Goal: Task Accomplishment & Management: Manage account settings

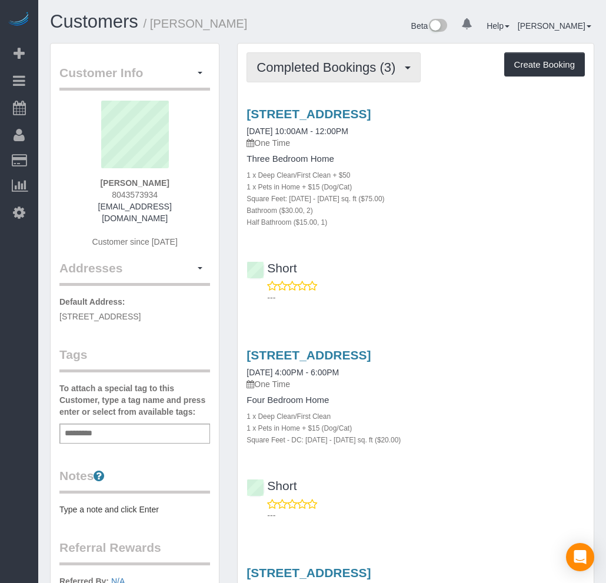
click at [327, 68] on span "Completed Bookings (3)" at bounding box center [328, 67] width 145 height 15
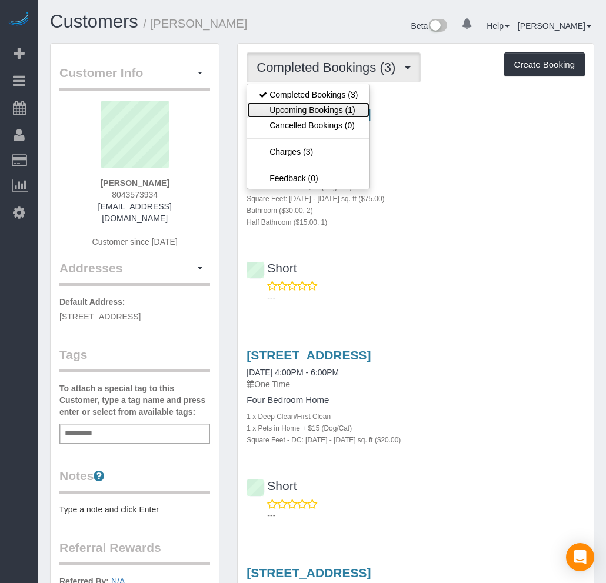
click at [293, 107] on link "Upcoming Bookings (1)" at bounding box center [308, 109] width 122 height 15
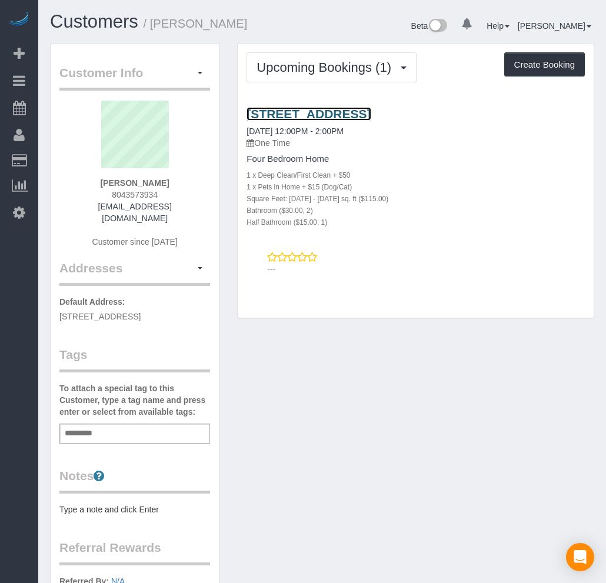
click at [299, 119] on link "[STREET_ADDRESS]" at bounding box center [308, 114] width 124 height 14
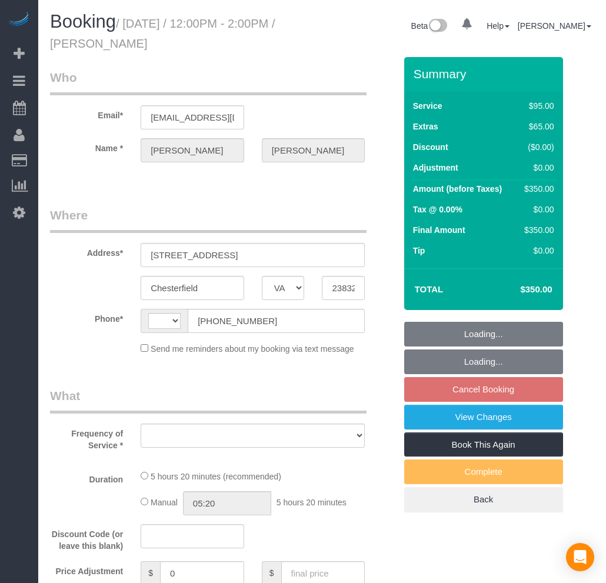
select select "VA"
select select "string:fspay-9cde9bdc-e06d-40cf-bd72-c5247395907a"
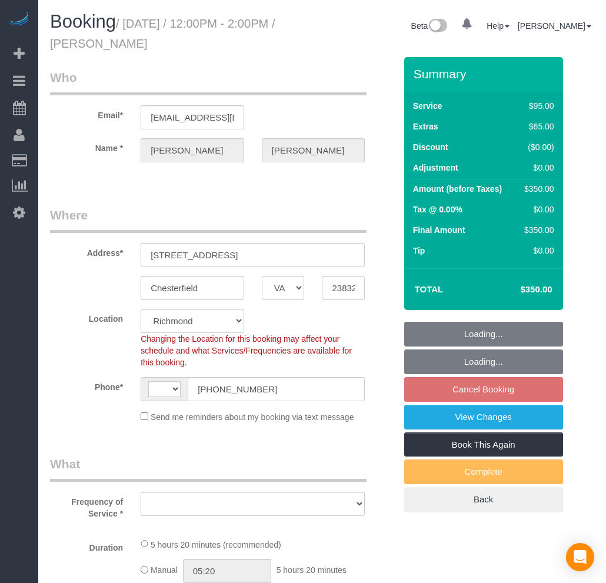
select select "string:[GEOGRAPHIC_DATA]"
select select "1501"
select select "2"
select select "1"
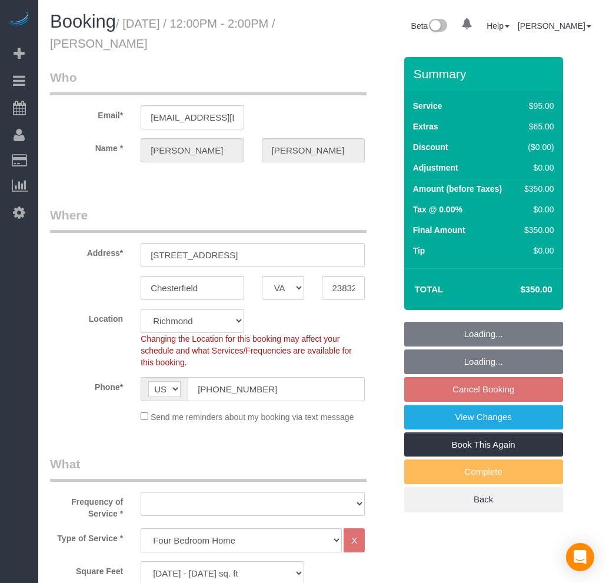
select select "object:1019"
select select "spot3"
select select "number:3"
select select "number:24"
select select "number:41"
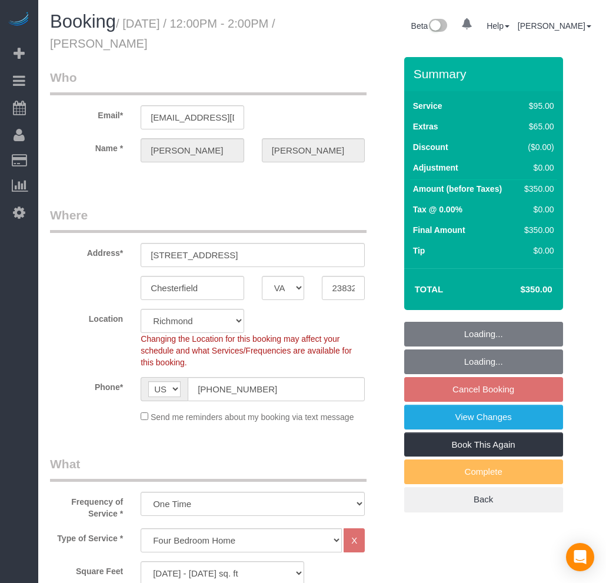
select select "object:1065"
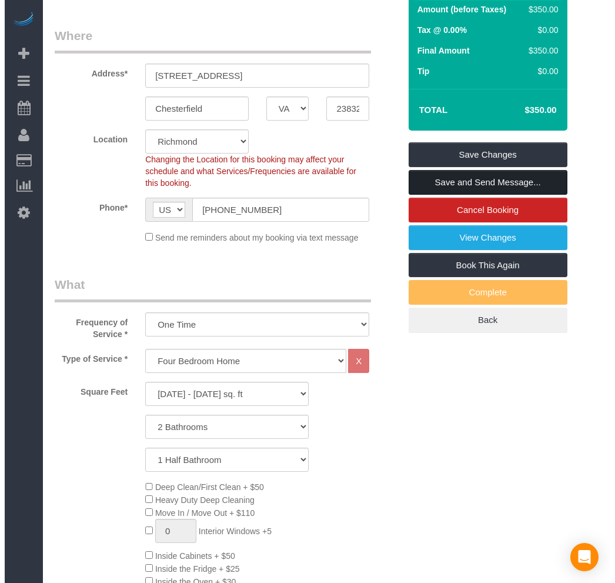
scroll to position [65, 0]
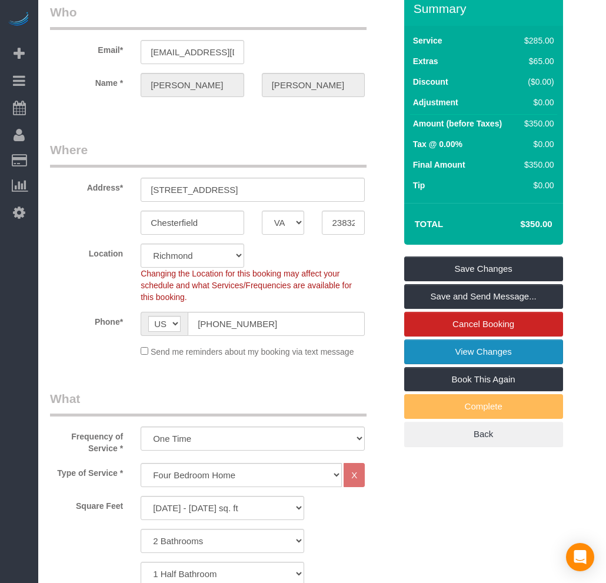
click at [481, 349] on link "View Changes" at bounding box center [483, 351] width 159 height 25
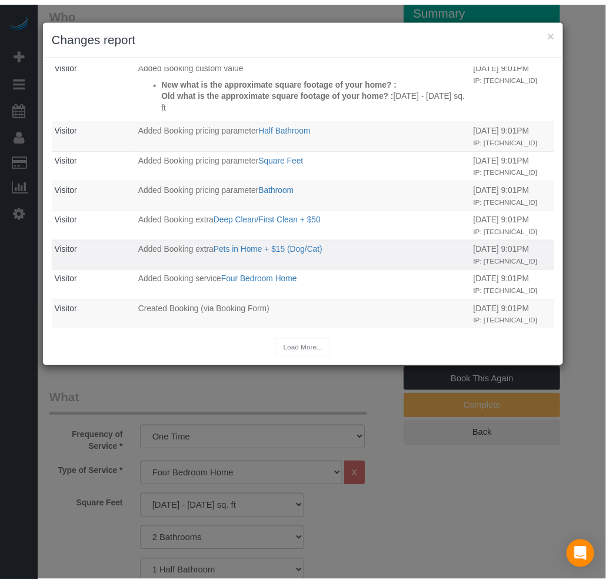
scroll to position [432, 0]
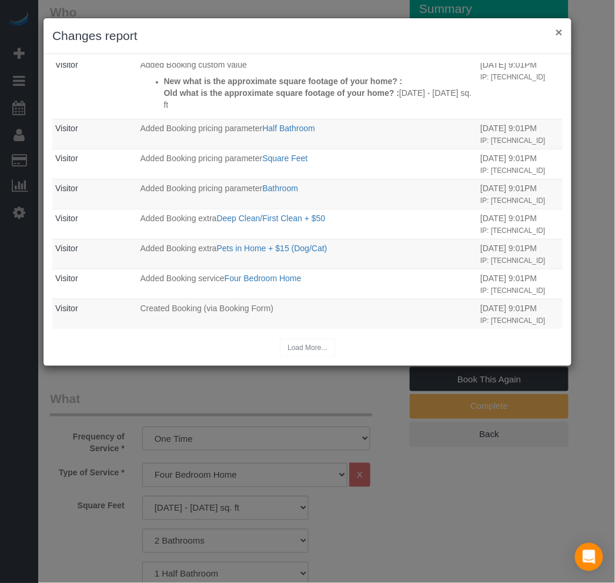
click at [562, 36] on button "×" at bounding box center [559, 32] width 7 height 12
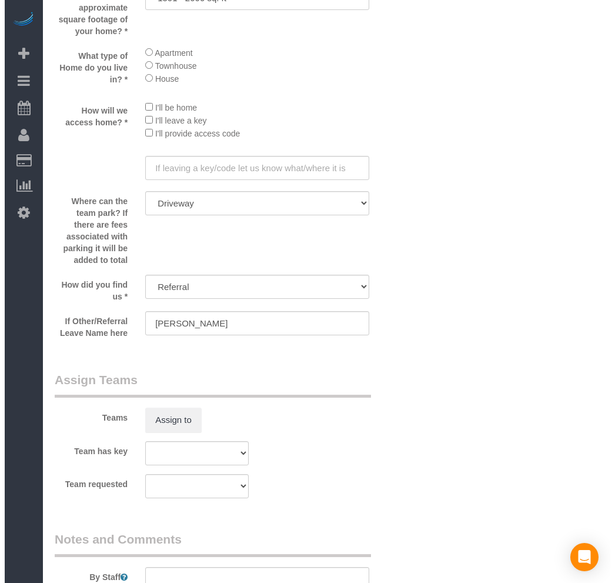
scroll to position [1568, 0]
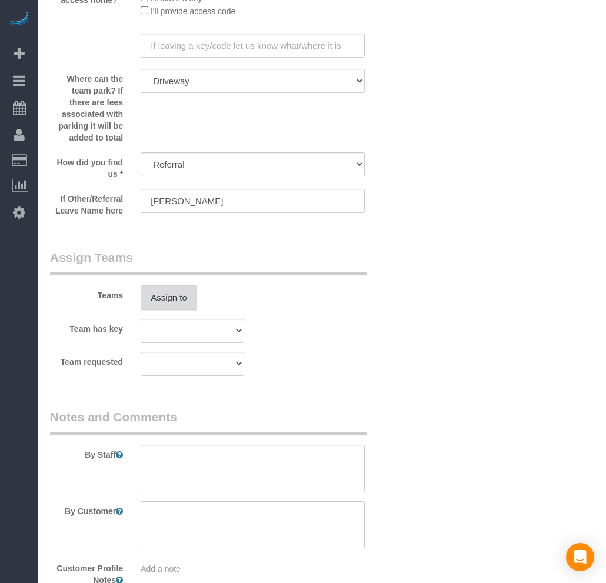
click at [186, 310] on button "Assign to" at bounding box center [169, 297] width 56 height 25
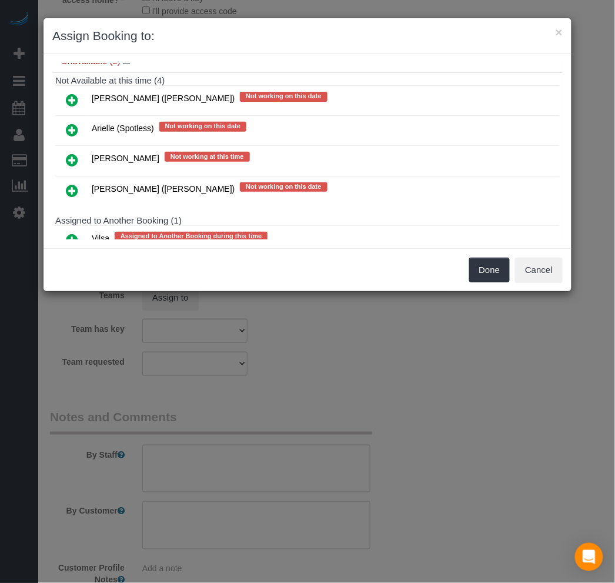
scroll to position [131, 0]
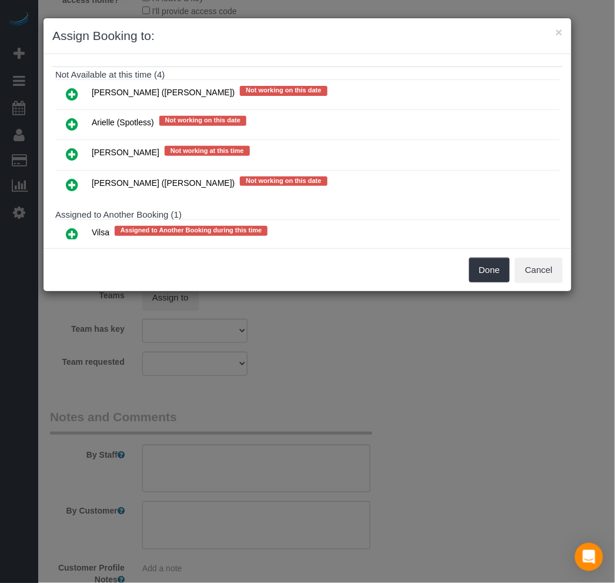
click at [75, 234] on icon at bounding box center [72, 234] width 12 height 14
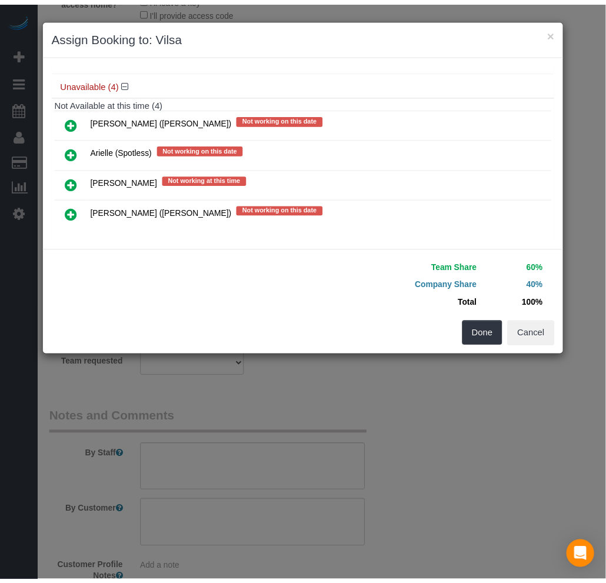
scroll to position [141, 0]
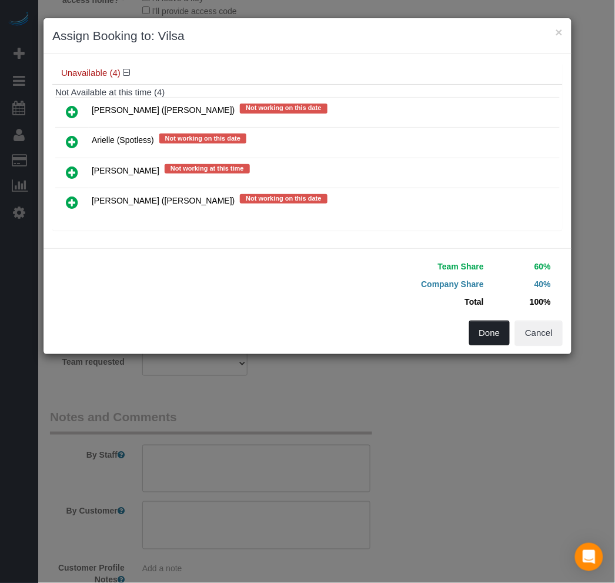
drag, startPoint x: 480, startPoint y: 329, endPoint x: 474, endPoint y: 320, distance: 11.1
click at [481, 330] on button "Done" at bounding box center [489, 333] width 41 height 25
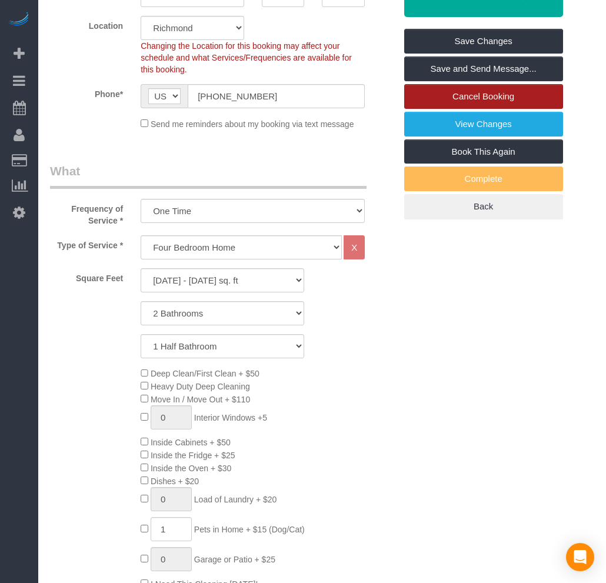
scroll to position [131, 0]
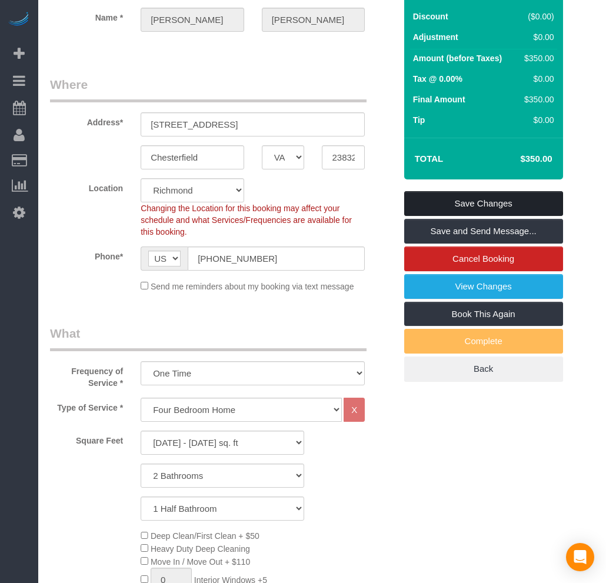
click at [477, 197] on link "Save Changes" at bounding box center [483, 203] width 159 height 25
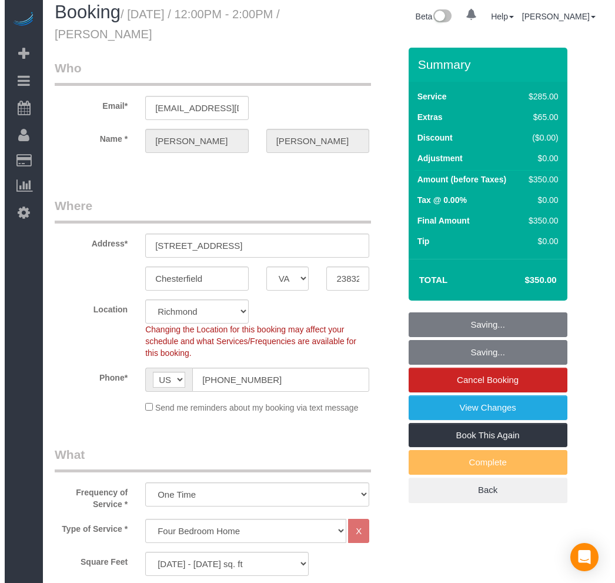
scroll to position [0, 0]
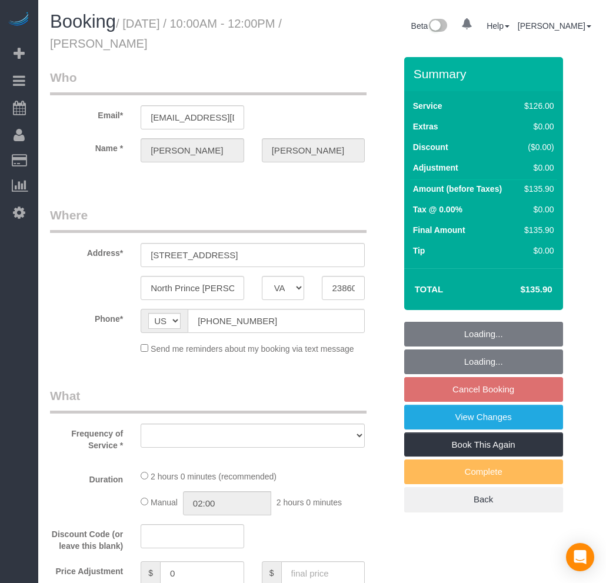
select select "VA"
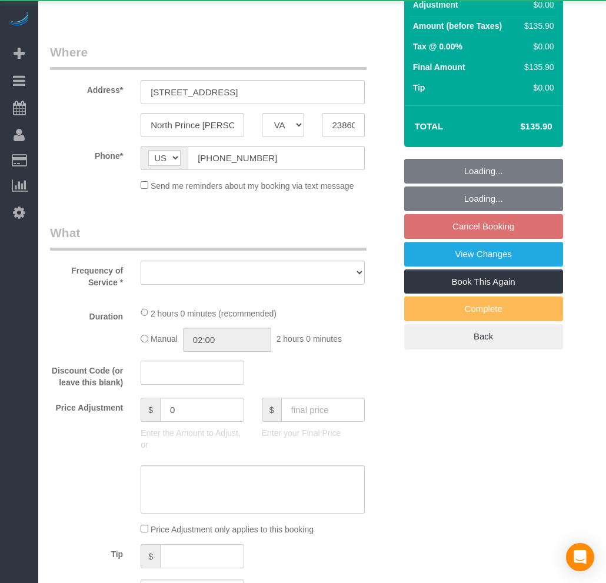
select select "string:fspay-f50de6e2-2fe6-4d54-98c1-17c2e1bdbf5f"
select select "spot64"
select select "number:4"
select select "number:24"
select select "number:17"
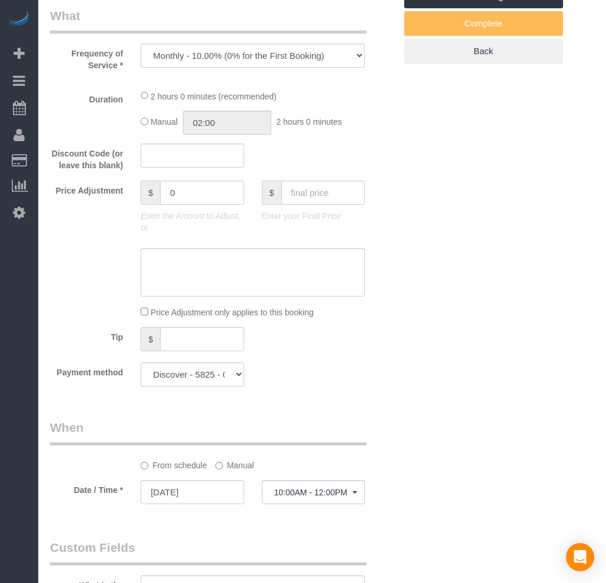
select select "object:9796"
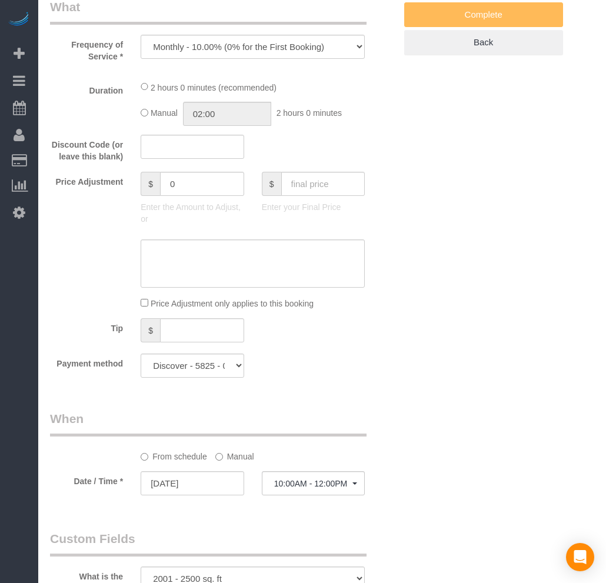
select select "2001"
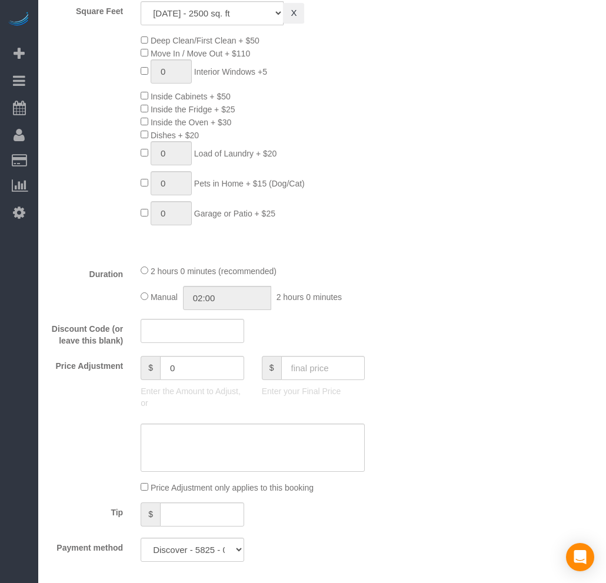
select select "spot81"
select select "2001"
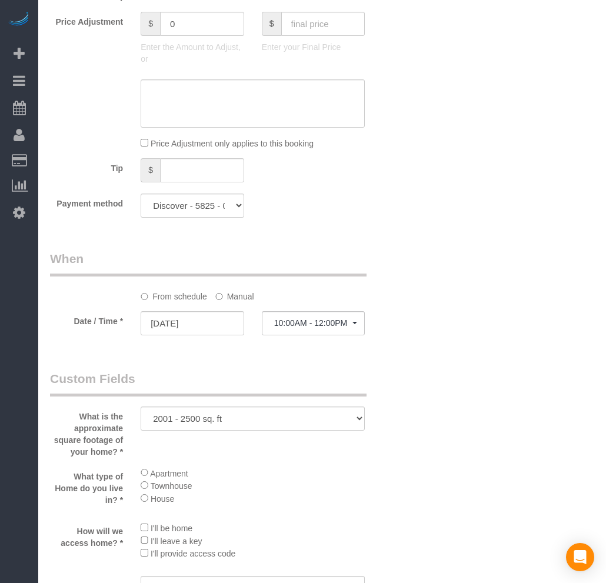
scroll to position [980, 0]
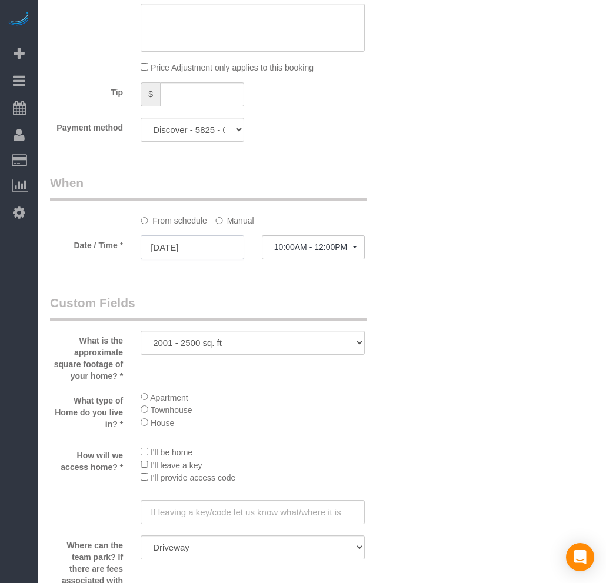
click at [181, 256] on input "[DATE]" at bounding box center [193, 247] width 104 height 24
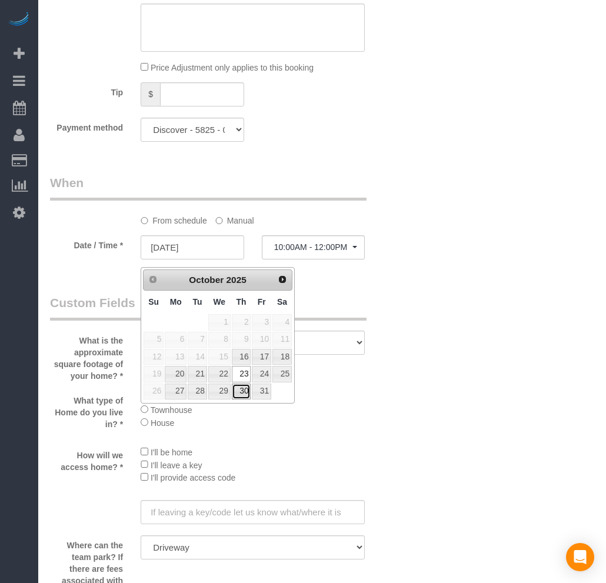
click at [240, 391] on link "30" at bounding box center [241, 392] width 19 height 16
type input "10/30/2025"
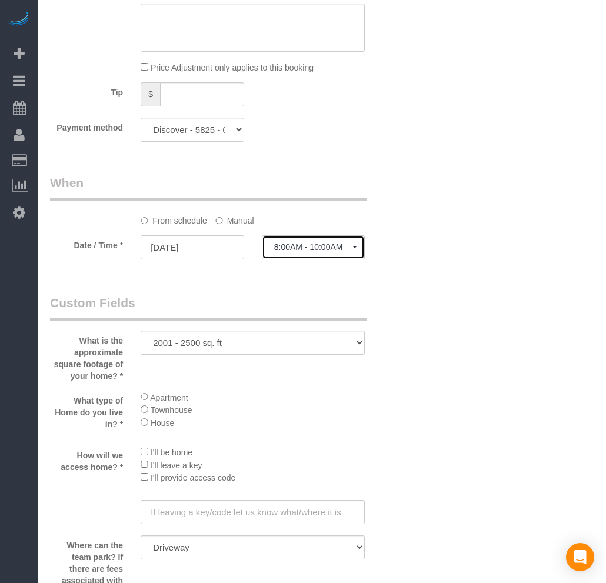
click at [302, 252] on span "8:00AM - 10:00AM" at bounding box center [313, 246] width 79 height 9
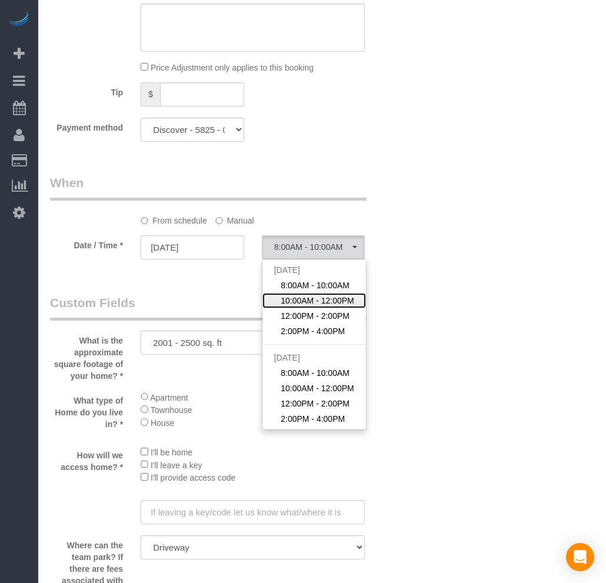
drag, startPoint x: 322, startPoint y: 307, endPoint x: 434, endPoint y: 325, distance: 112.7
click at [324, 306] on span "10:00AM - 12:00PM" at bounding box center [318, 301] width 74 height 12
select select "spot98"
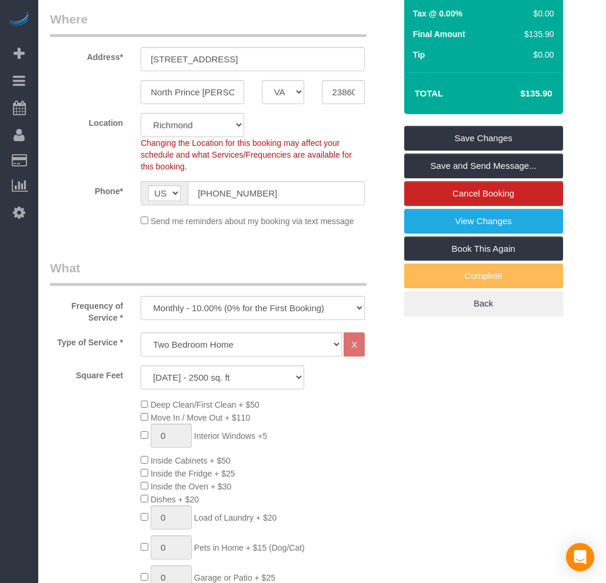
scroll to position [0, 0]
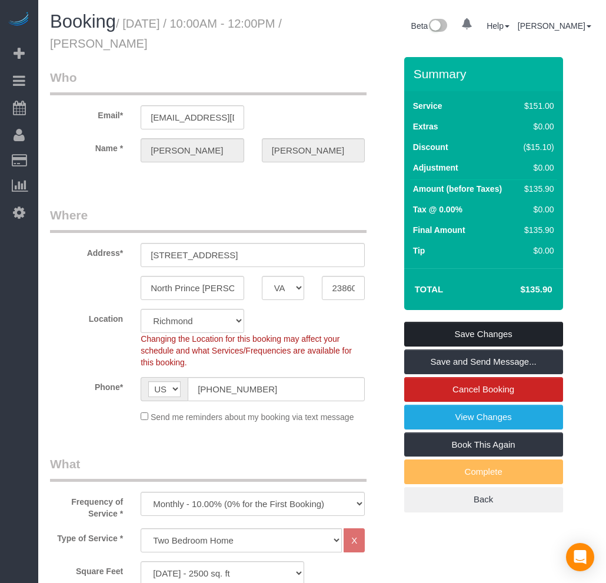
click at [481, 327] on link "Save Changes" at bounding box center [483, 334] width 159 height 25
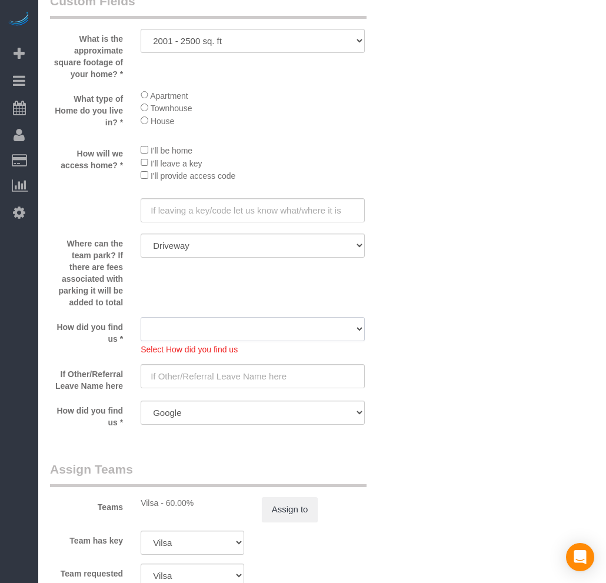
click at [234, 341] on select "Yelp Google Twitter Instagram Nextdoor Facebook Returning Customer Craigslist R…" at bounding box center [253, 329] width 224 height 24
click at [141, 331] on select "Yelp Google Twitter Instagram Nextdoor Facebook Returning Customer Craigslist R…" at bounding box center [253, 329] width 224 height 24
click at [242, 328] on sui-booking-custom-fields "What is the approximate square footage of your home? * 500 - 1000 sq. ft 1001 -…" at bounding box center [222, 210] width 345 height 436
click at [239, 341] on select "Yelp Google Twitter Instagram Nextdoor Facebook Returning Customer Craigslist R…" at bounding box center [253, 329] width 224 height 24
select select "number:35"
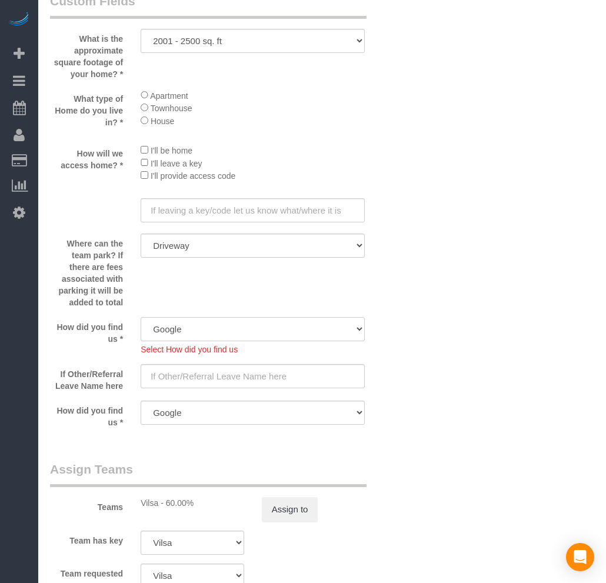
click at [141, 331] on select "Yelp Google Twitter Instagram Nextdoor Facebook Returning Customer Craigslist R…" at bounding box center [253, 329] width 224 height 24
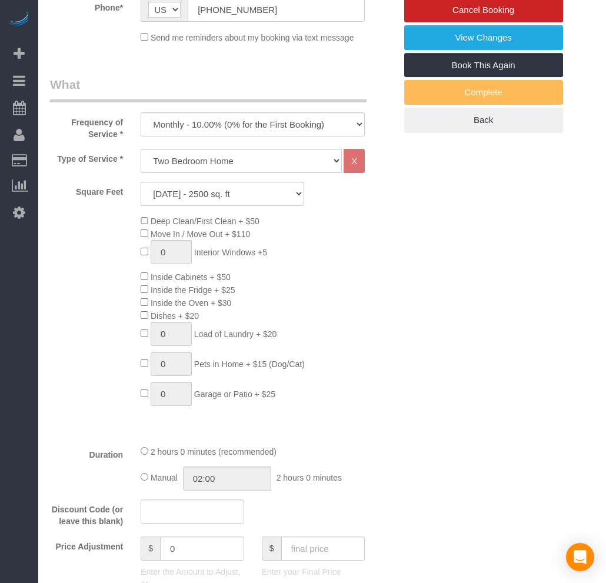
scroll to position [33, 0]
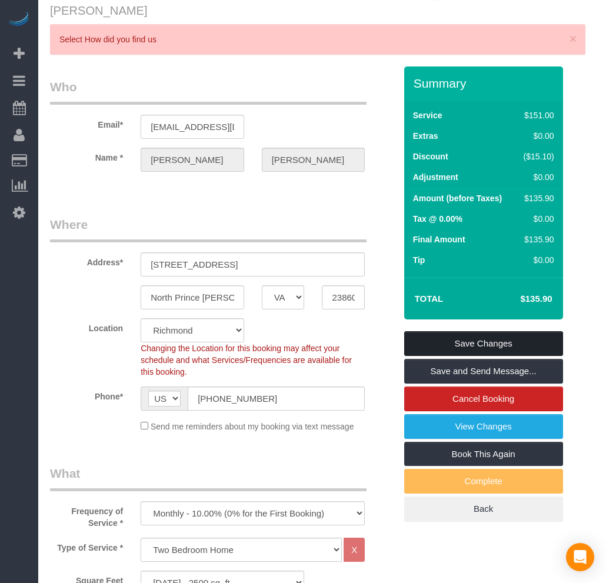
click at [482, 334] on link "Save Changes" at bounding box center [483, 343] width 159 height 25
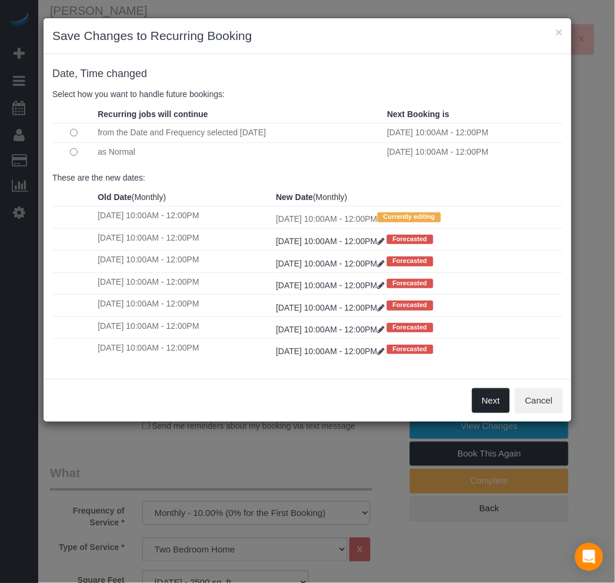
click at [503, 413] on button "Next" at bounding box center [491, 400] width 38 height 25
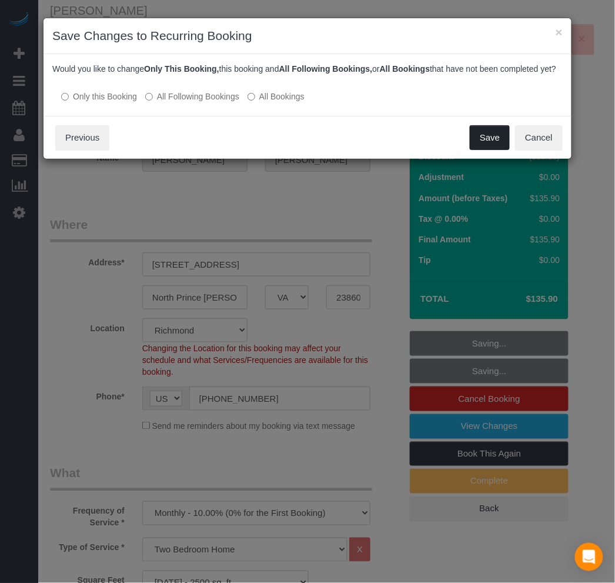
click at [487, 145] on button "Save" at bounding box center [490, 137] width 40 height 25
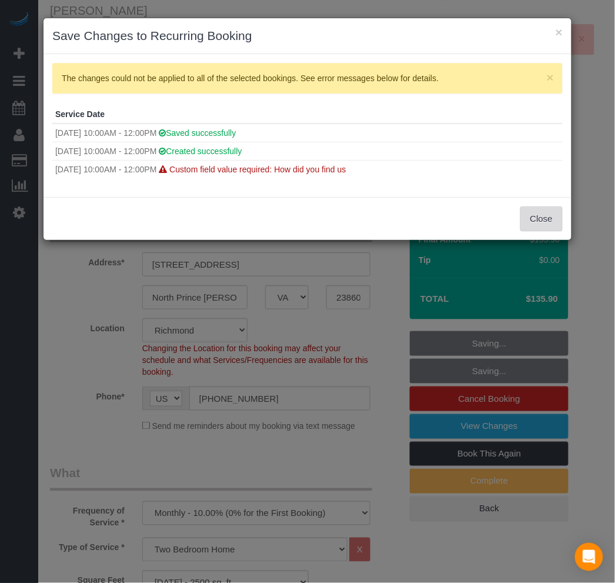
click at [555, 221] on button "Close" at bounding box center [542, 218] width 42 height 25
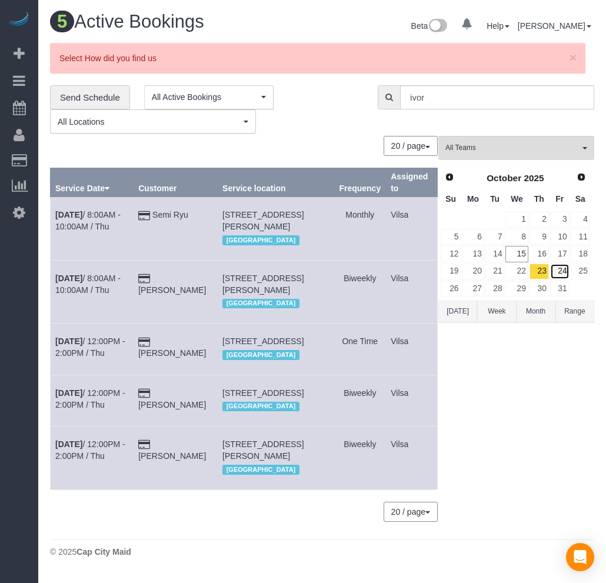
click at [560, 271] on link "24" at bounding box center [559, 272] width 19 height 16
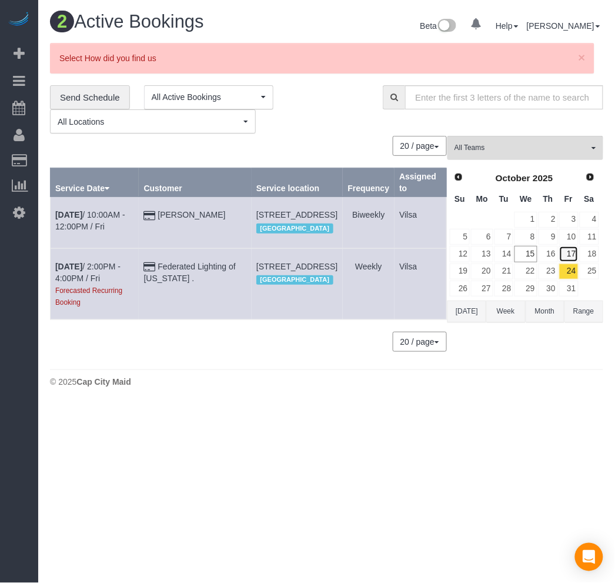
click at [575, 261] on link "17" at bounding box center [568, 254] width 19 height 16
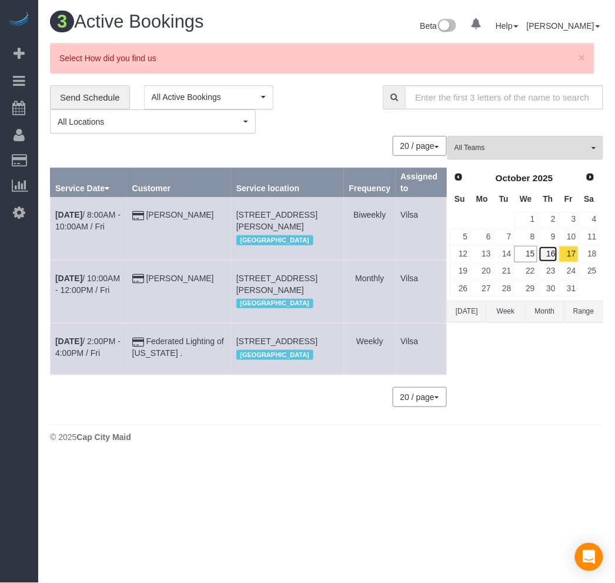
click at [549, 256] on link "16" at bounding box center [548, 254] width 19 height 16
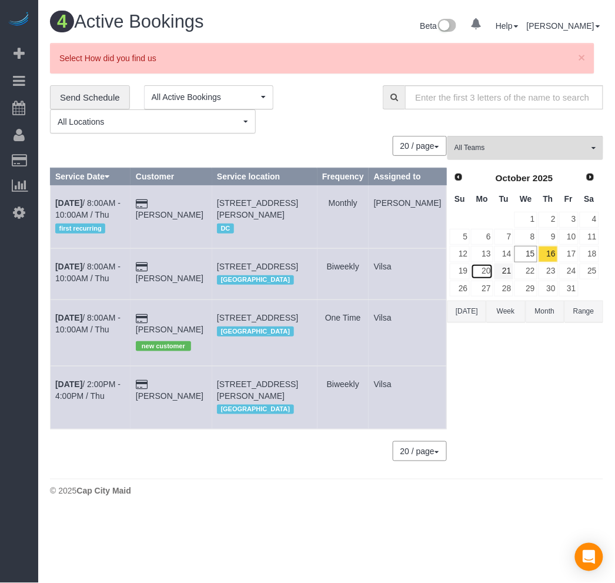
click at [494, 278] on tr "19 20 21 22 23 24 25" at bounding box center [524, 271] width 151 height 17
click at [504, 275] on link "21" at bounding box center [504, 272] width 19 height 16
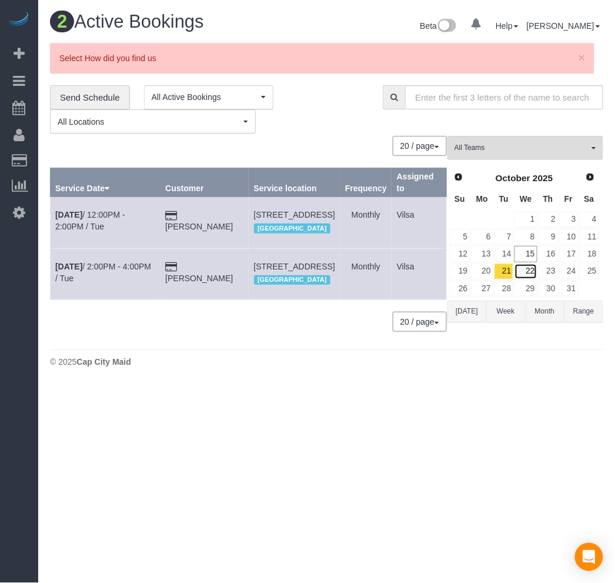
click at [529, 273] on link "22" at bounding box center [526, 272] width 22 height 16
